Goal: Information Seeking & Learning: Learn about a topic

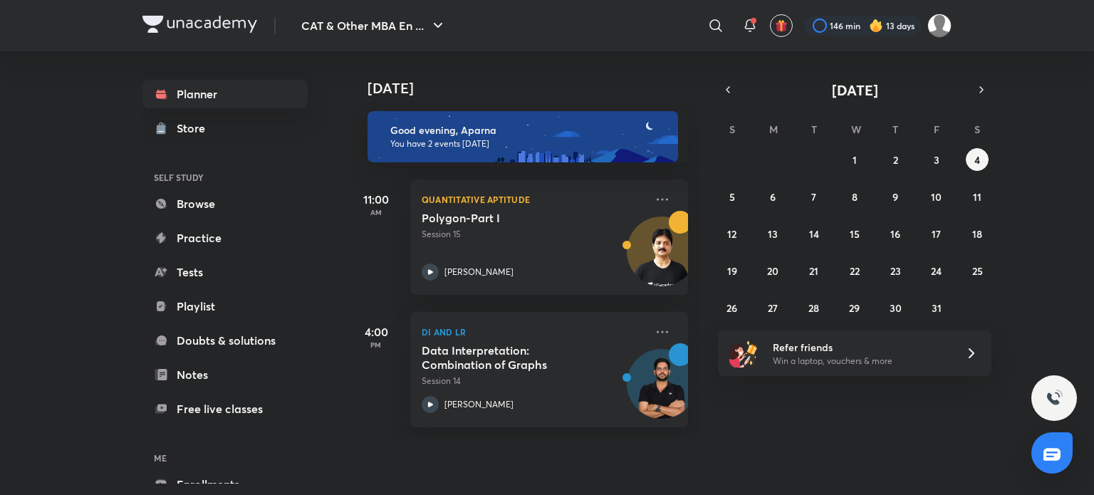
click at [882, 28] on img at bounding box center [876, 26] width 14 height 14
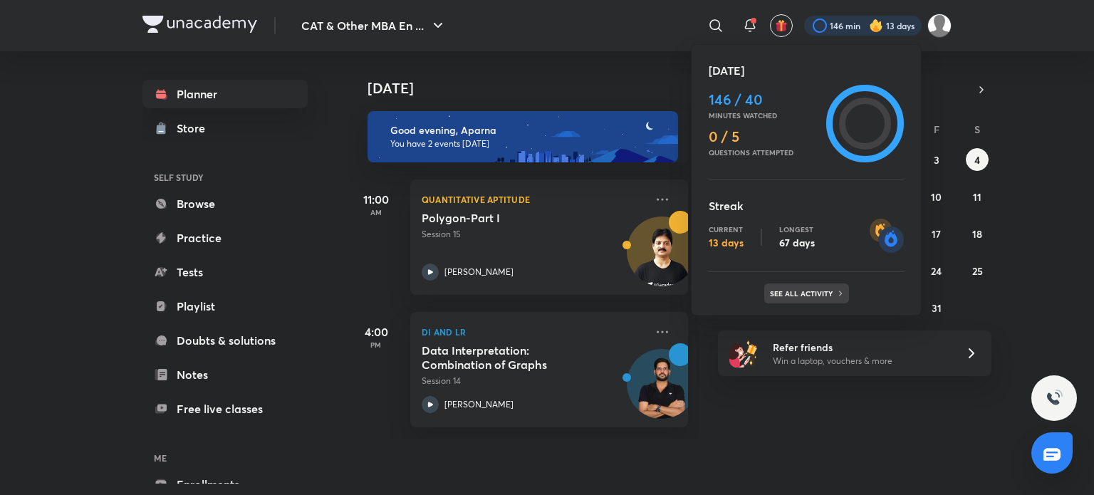
click at [815, 292] on p "See all activity" at bounding box center [803, 293] width 66 height 9
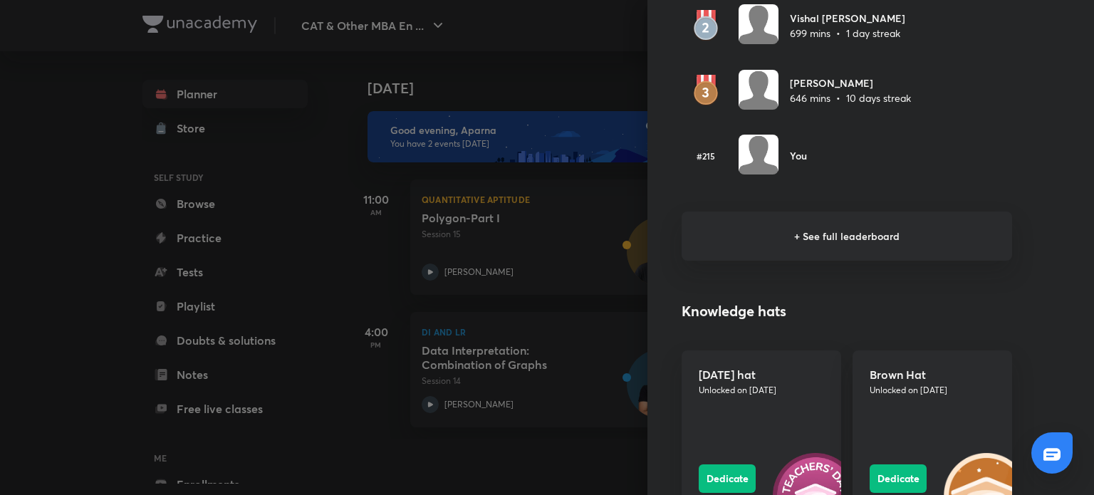
scroll to position [1011, 0]
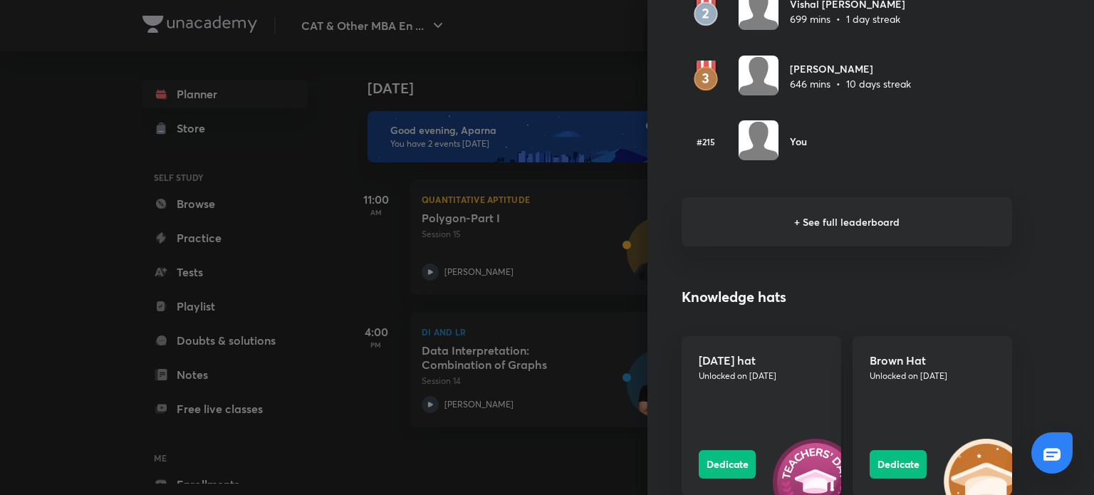
click at [837, 219] on h6 "+ See full leaderboard" at bounding box center [846, 221] width 330 height 49
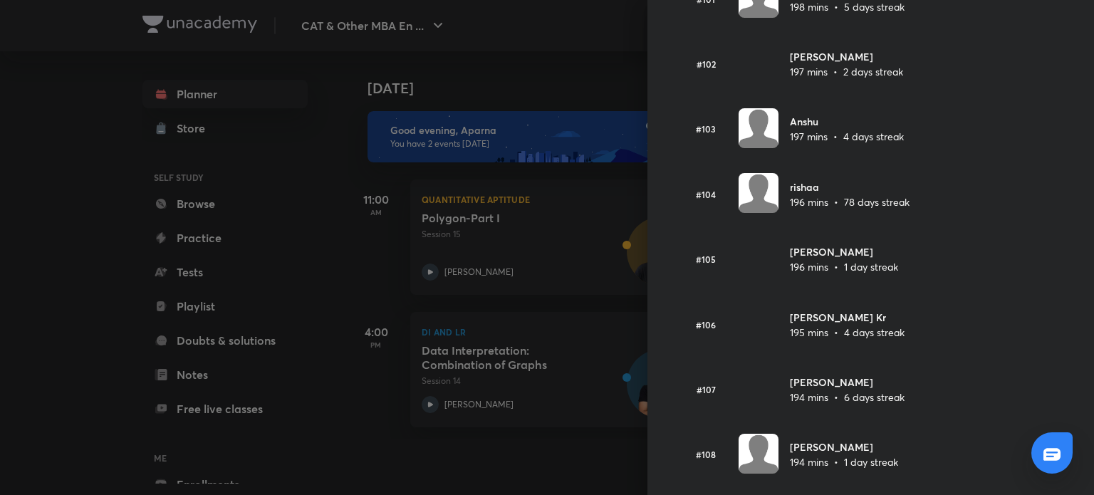
scroll to position [6642, 0]
